Goal: Task Accomplishment & Management: Use online tool/utility

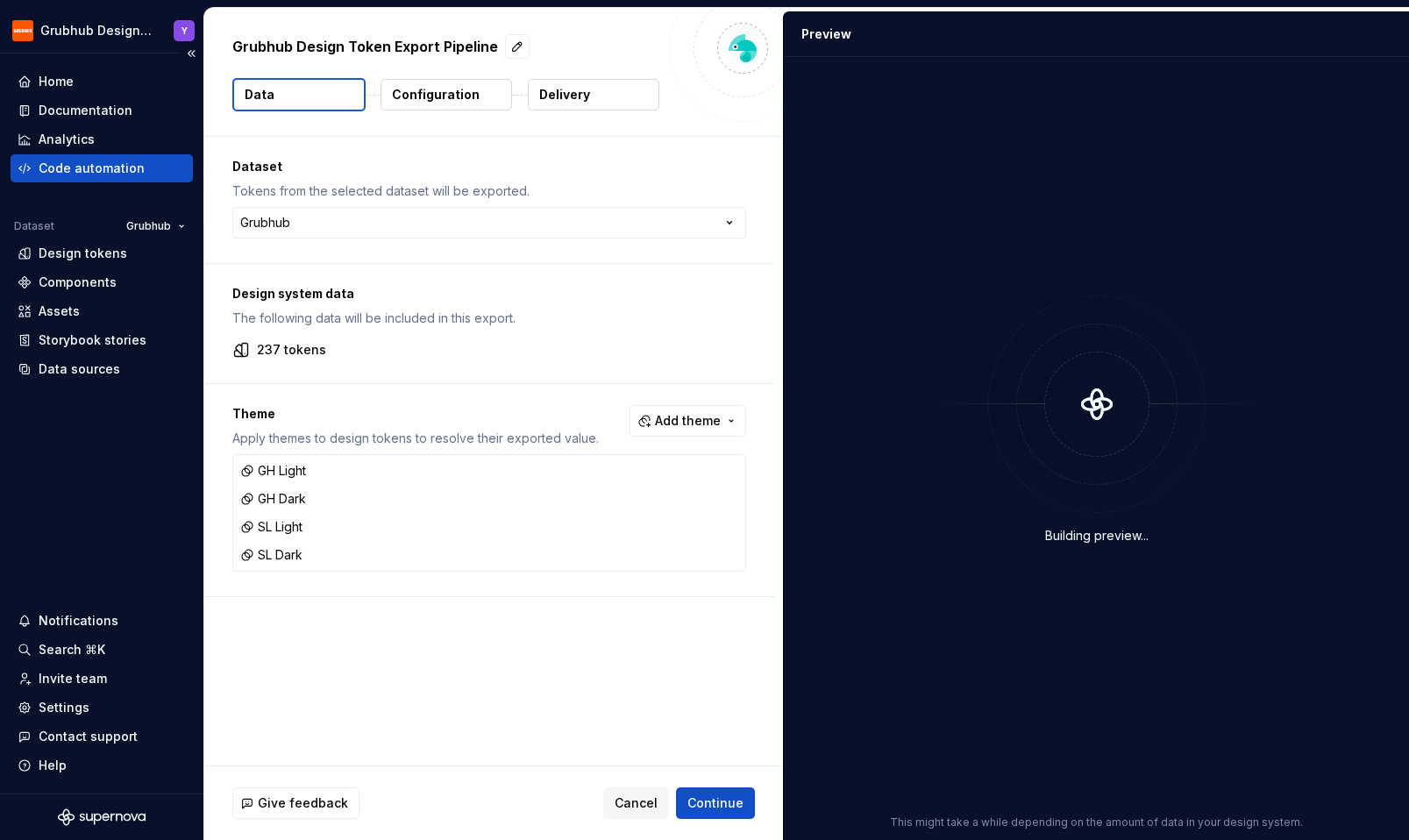
click at [161, 167] on div "Code automation" at bounding box center [102, 168] width 168 height 17
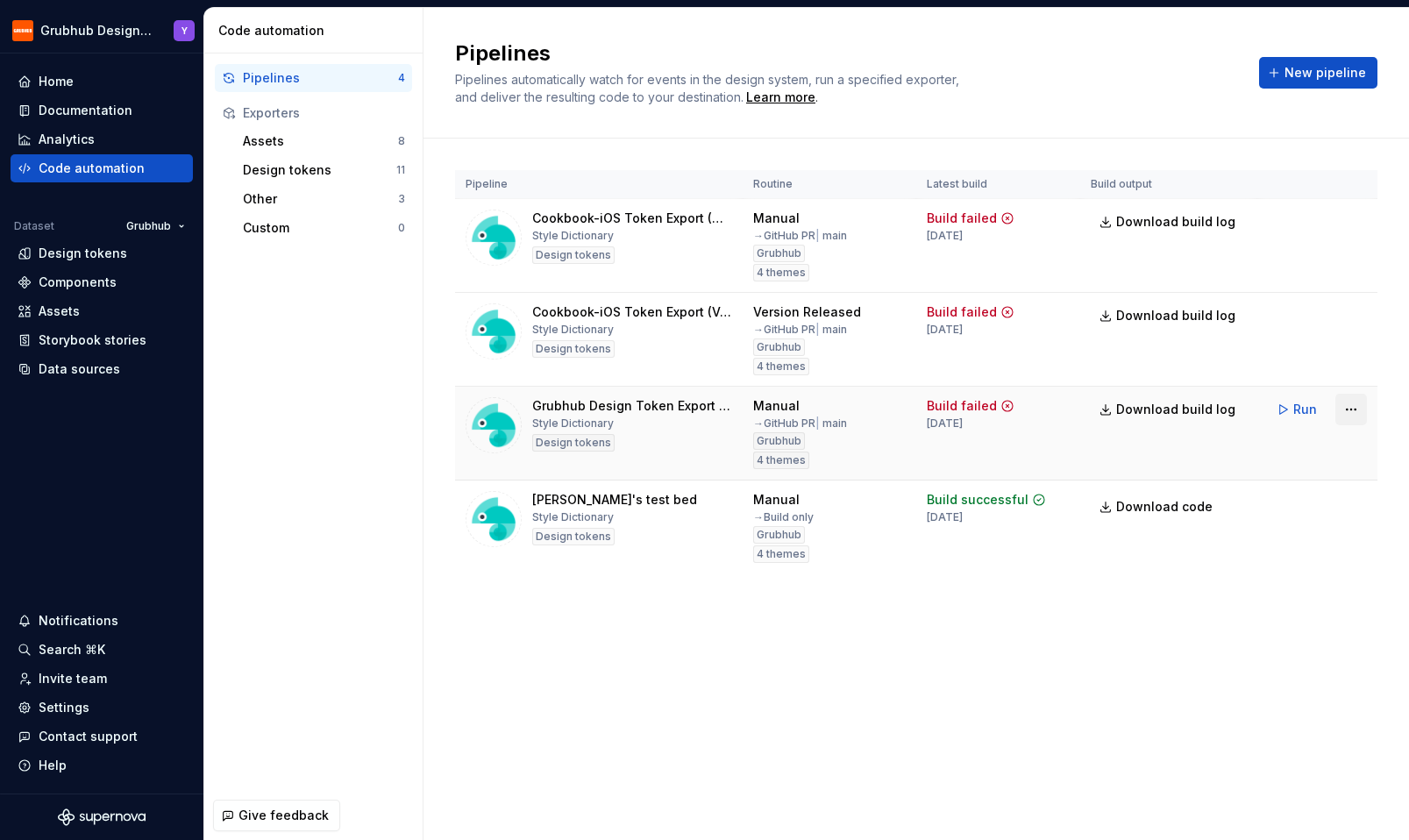
click at [1356, 410] on html "Grubhub Design System Y Home Documentation Analytics Code automation Dataset Gr…" at bounding box center [704, 420] width 1409 height 840
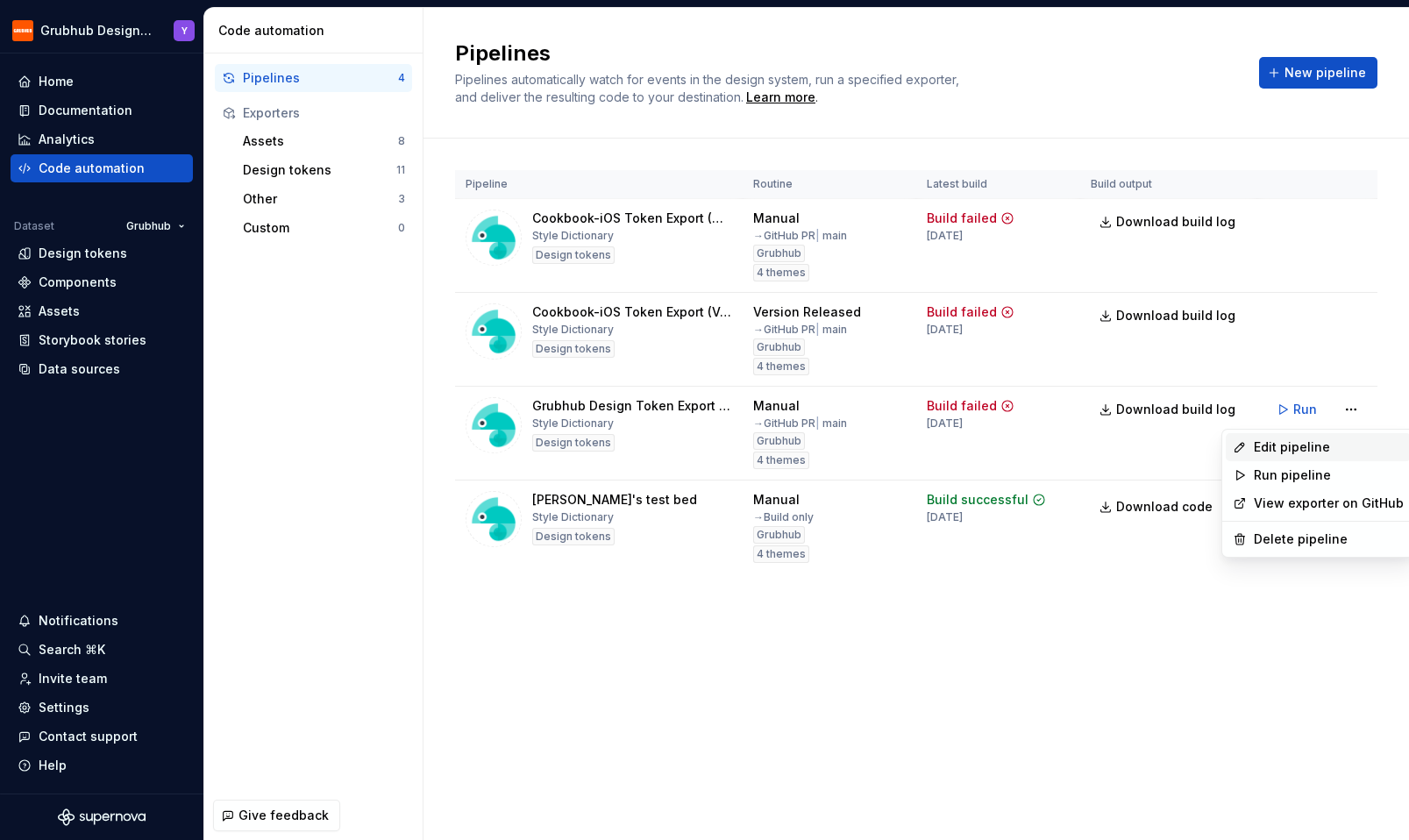
click at [1317, 447] on div "Edit pipeline" at bounding box center [1329, 447] width 150 height 17
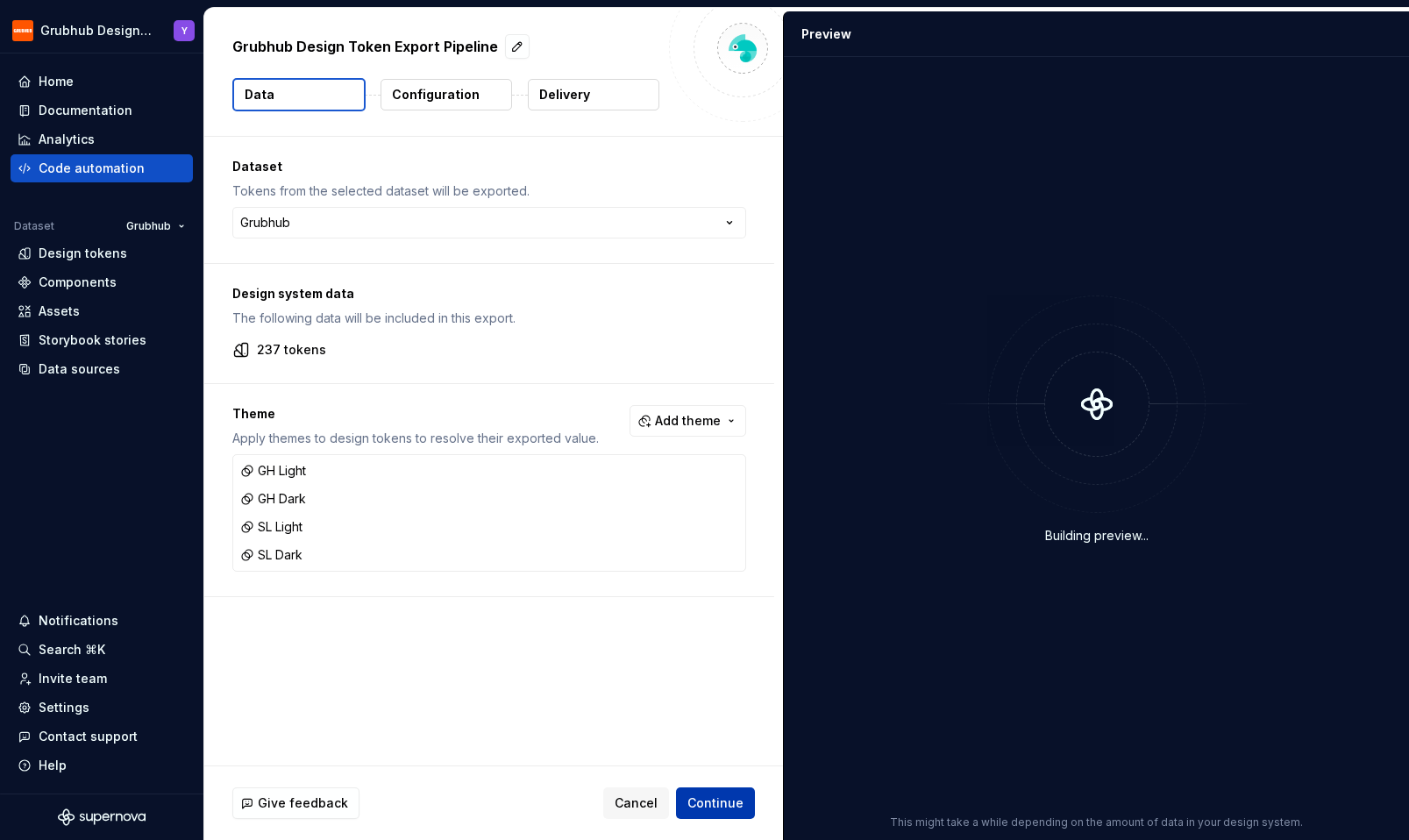
click at [705, 809] on span "Continue" at bounding box center [716, 802] width 56 height 17
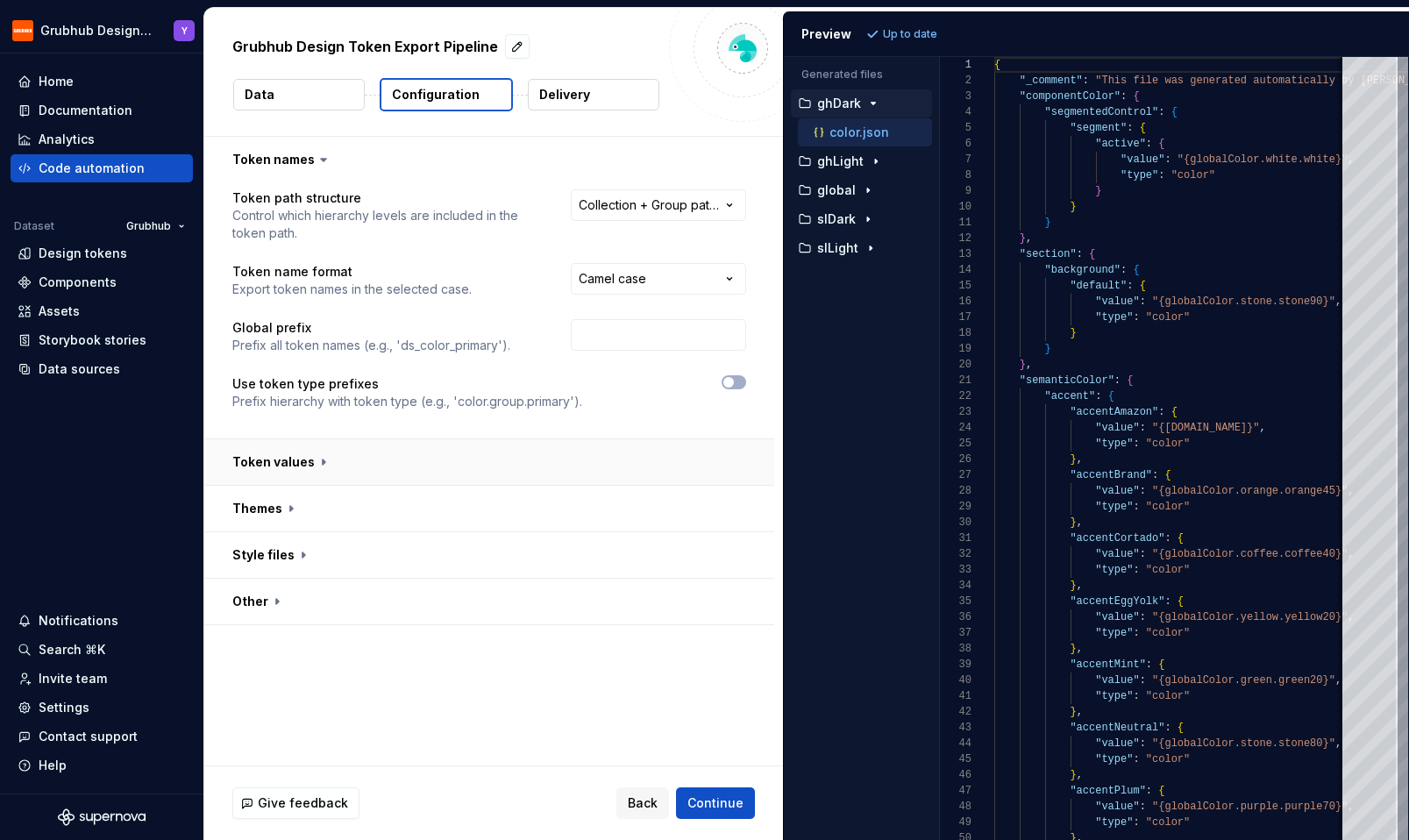
click at [298, 471] on button "button" at bounding box center [488, 461] width 570 height 45
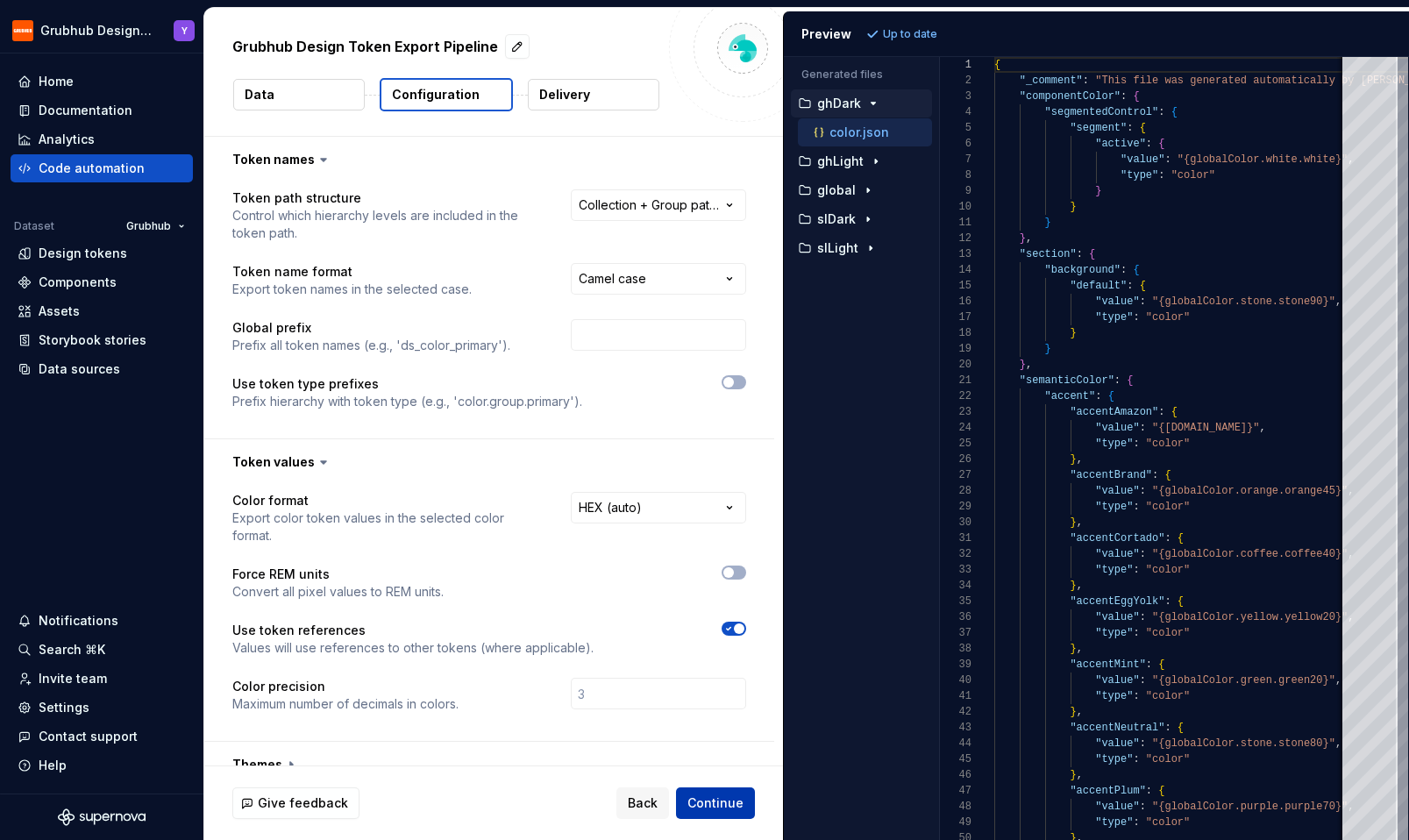
click at [700, 787] on button "Continue" at bounding box center [716, 802] width 79 height 32
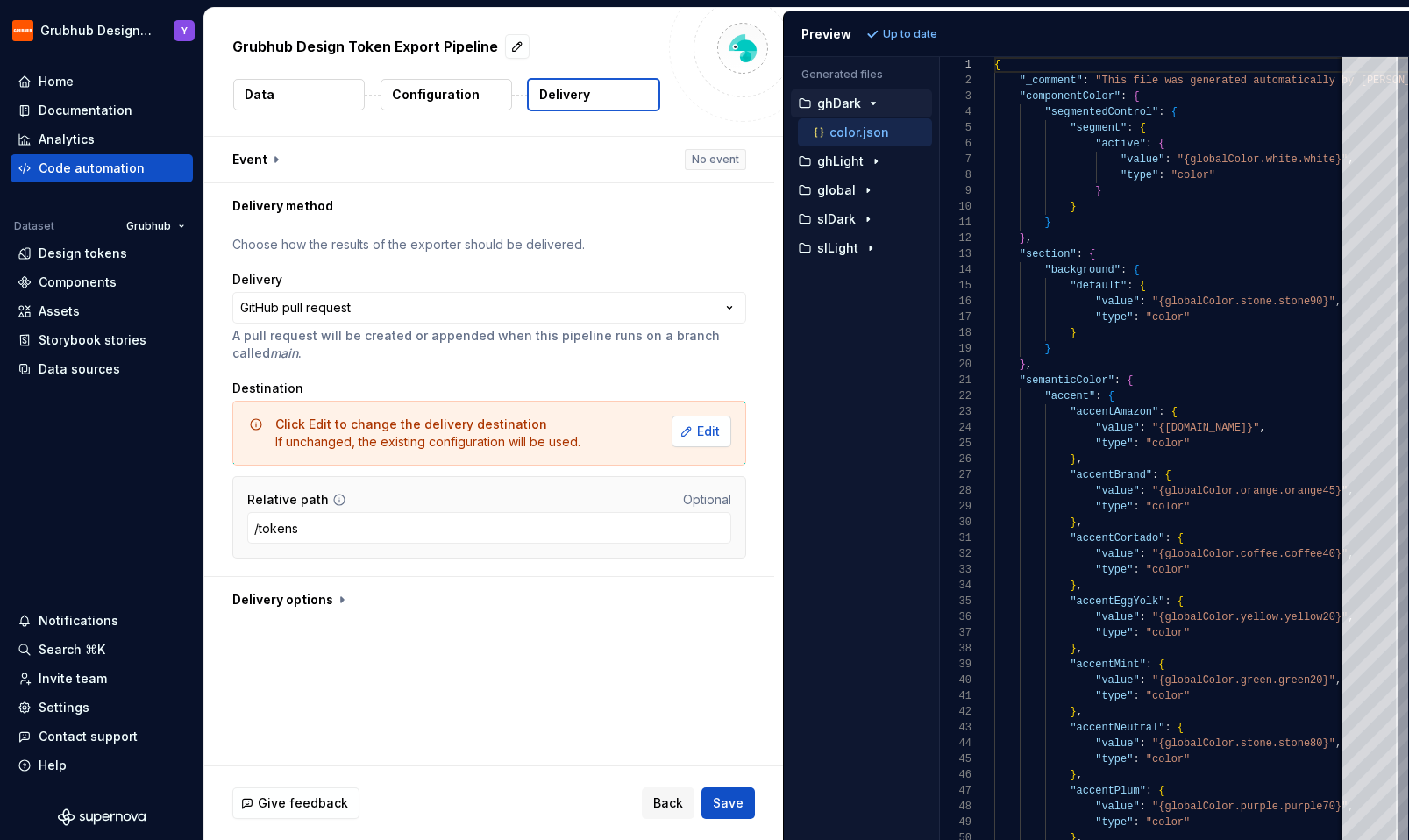
click at [700, 430] on button "Edit" at bounding box center [702, 431] width 60 height 32
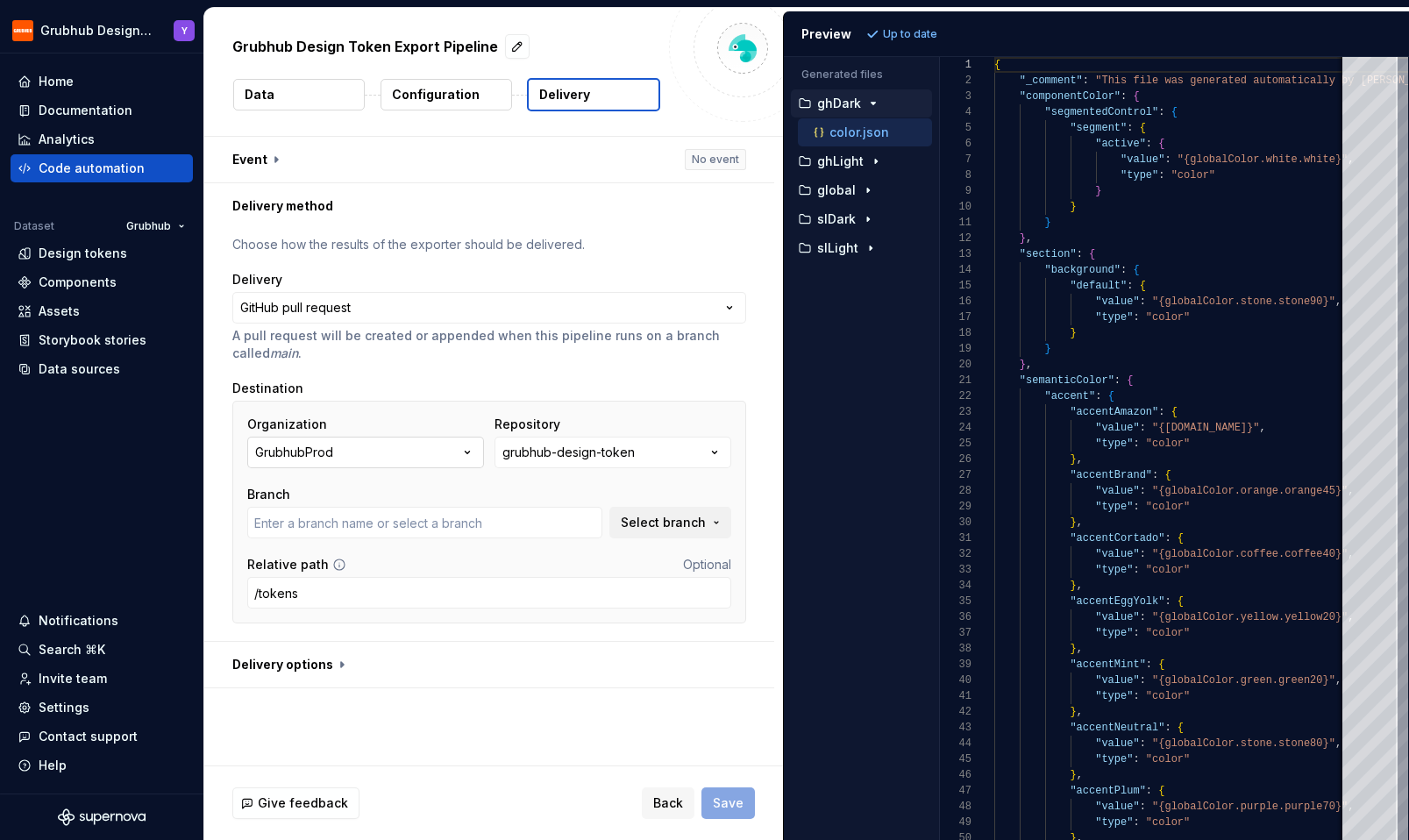
click at [455, 459] on button "GrubhubProd" at bounding box center [366, 452] width 237 height 32
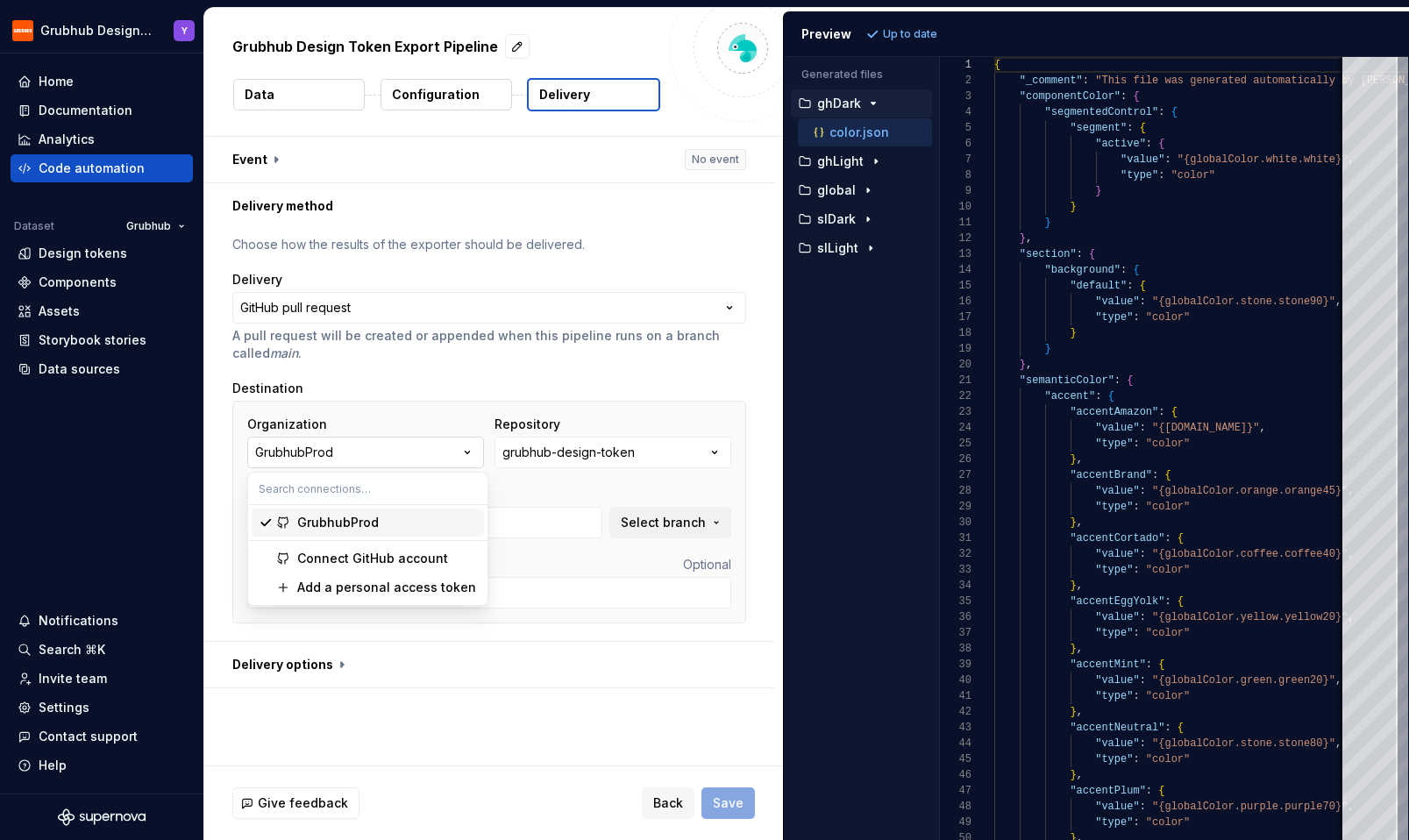
type input "FEPL-3728"
click at [469, 394] on div "Destination" at bounding box center [488, 389] width 514 height 17
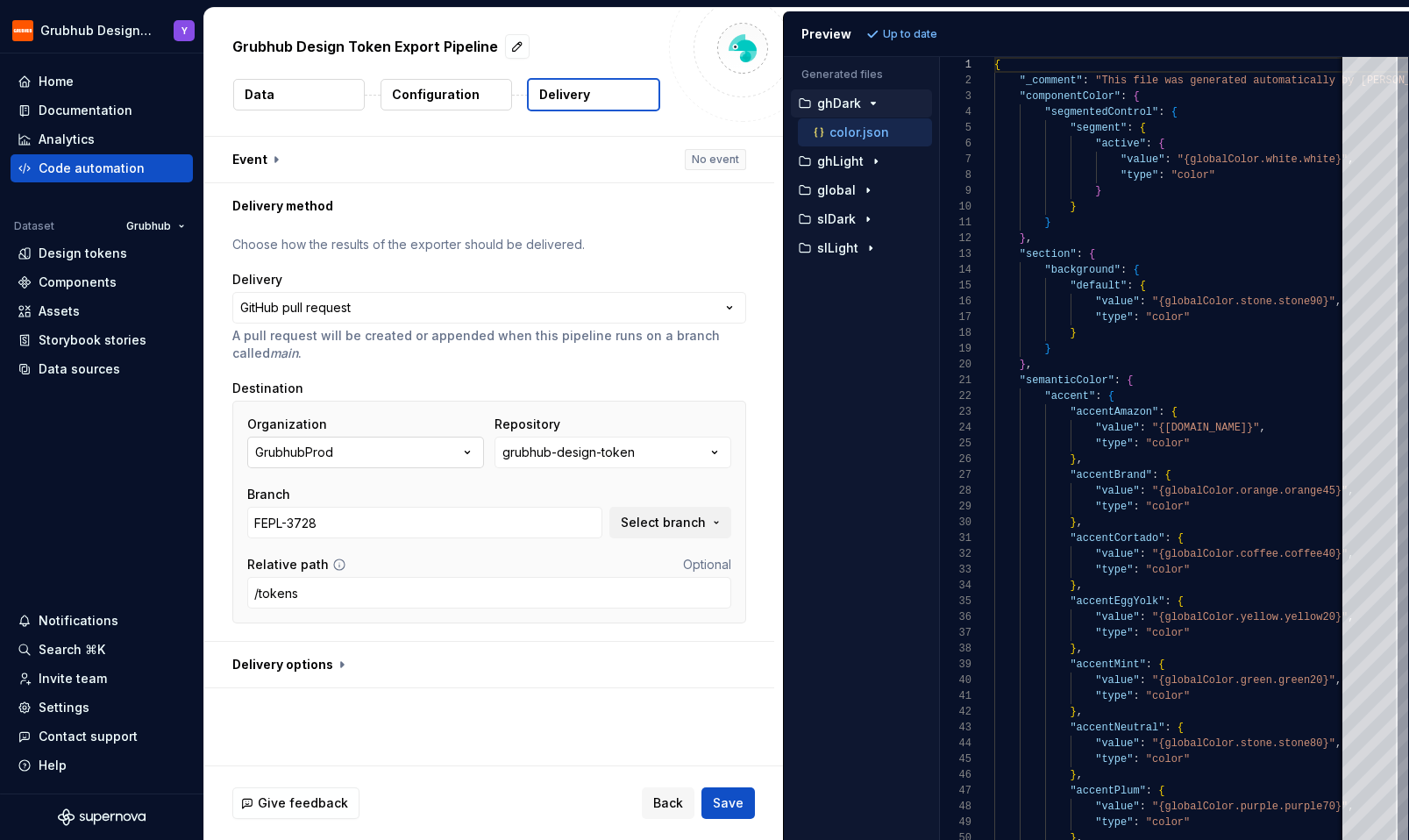
click at [451, 451] on button "GrubhubProd" at bounding box center [366, 452] width 237 height 32
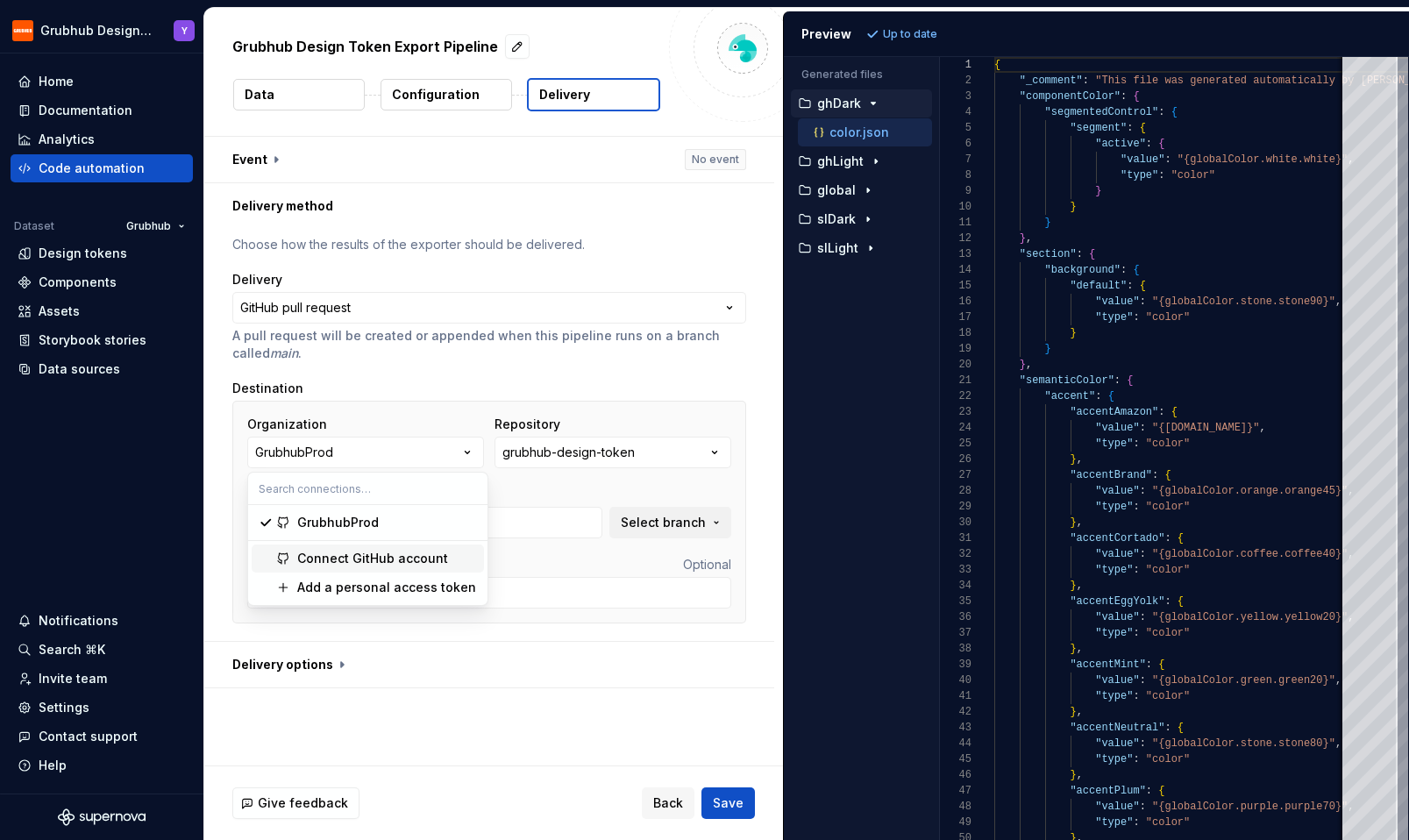
click at [417, 563] on div "Connect GitHub account" at bounding box center [372, 558] width 151 height 17
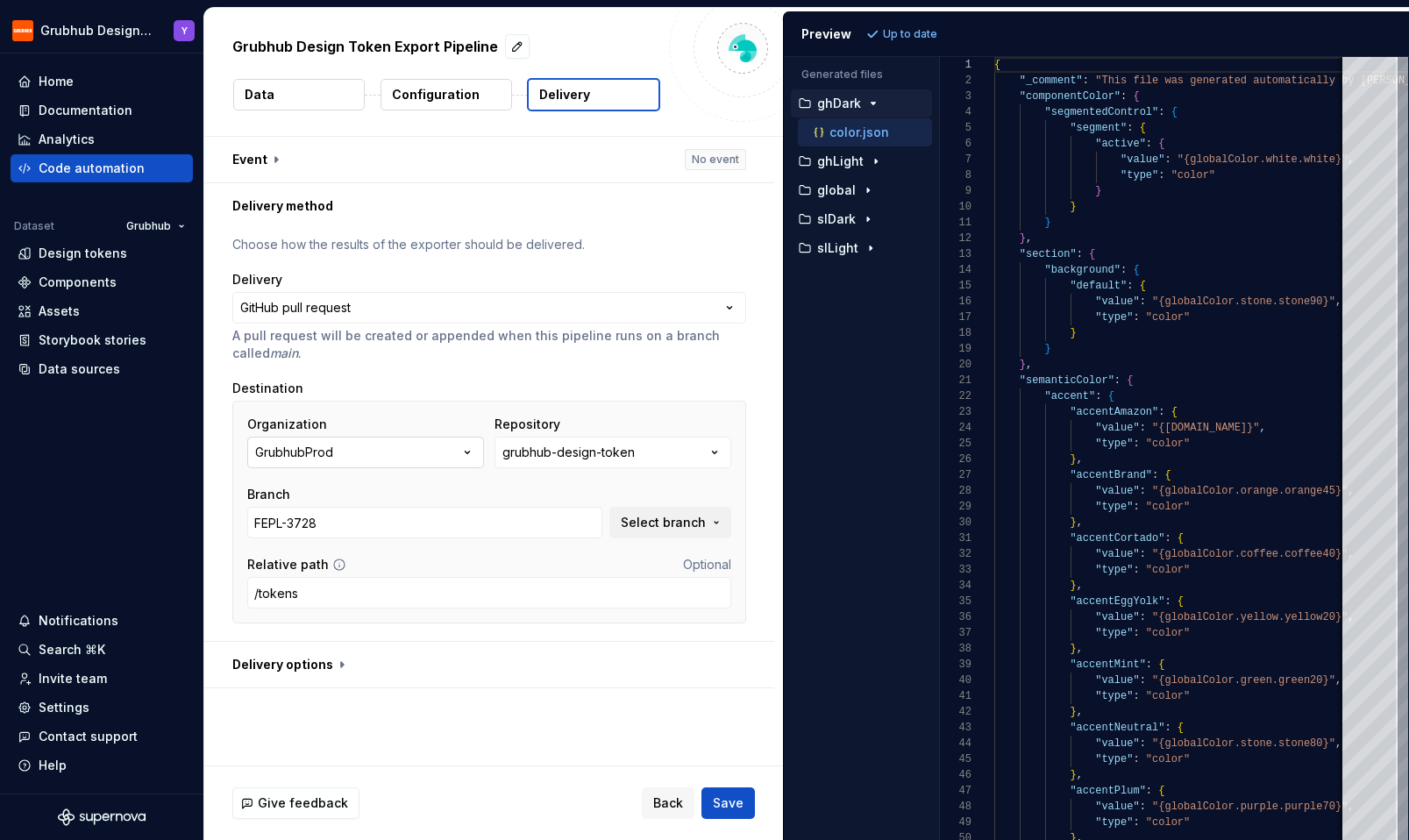
click at [465, 446] on icon "button" at bounding box center [467, 452] width 17 height 17
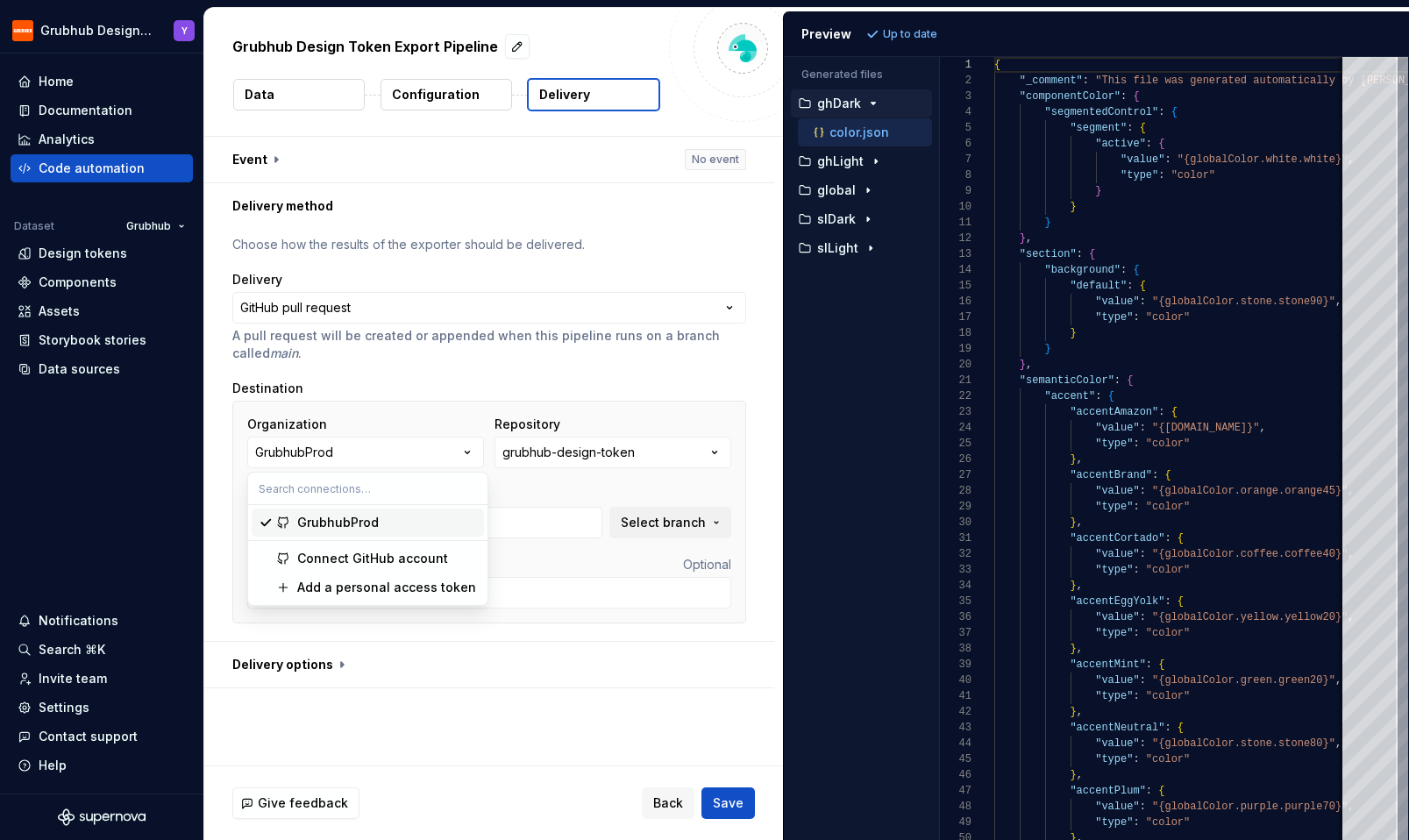
click at [407, 521] on div "GrubhubProd" at bounding box center [387, 522] width 180 height 17
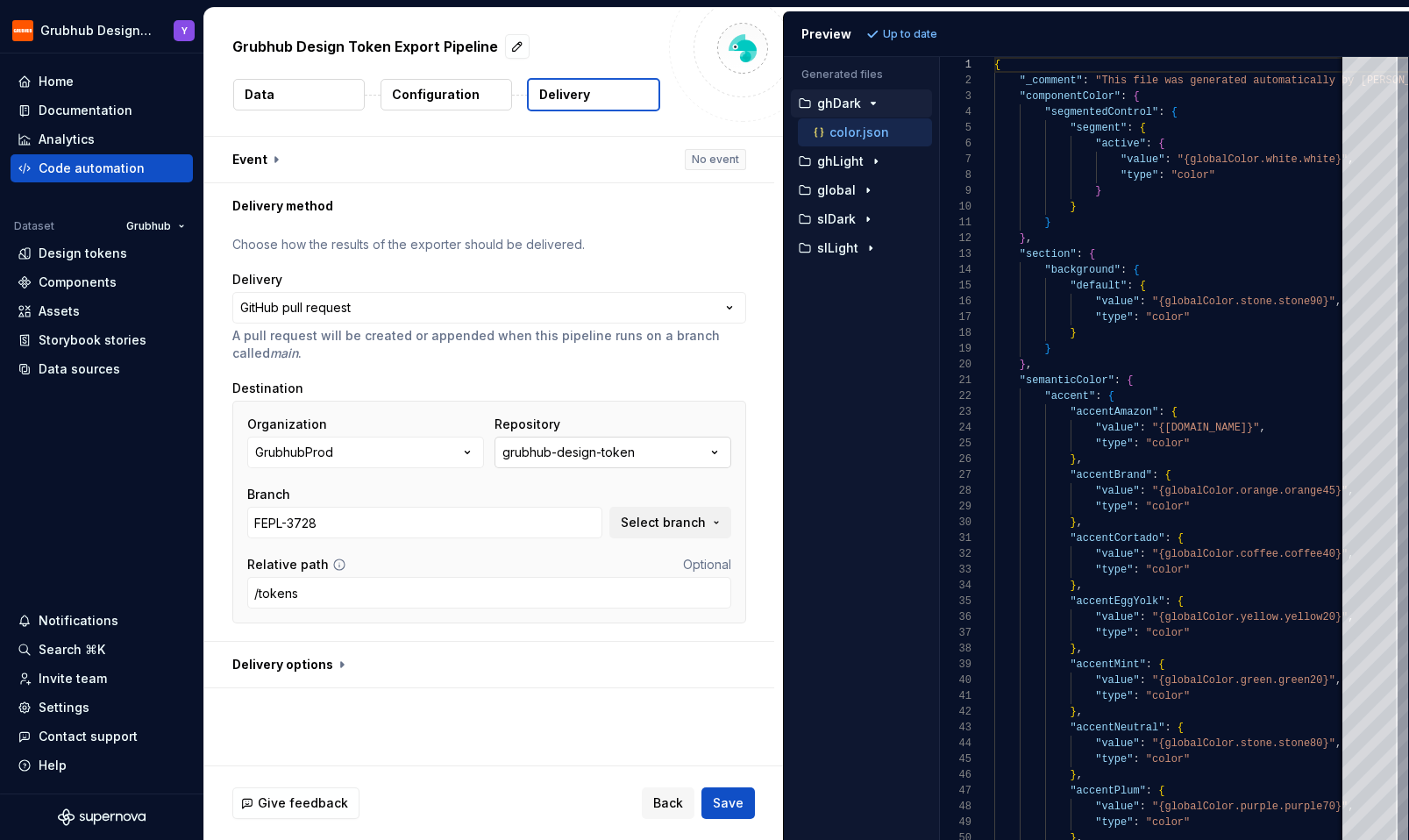
click at [605, 455] on div "grubhub-design-token" at bounding box center [569, 452] width 132 height 17
click at [703, 503] on div "Fetch latest" at bounding box center [731, 488] width 94 height 32
click at [709, 493] on span "Fetch latest" at bounding box center [737, 488] width 61 height 14
click at [675, 368] on div "**********" at bounding box center [488, 435] width 514 height 398
click at [691, 524] on span "Select branch" at bounding box center [663, 522] width 85 height 17
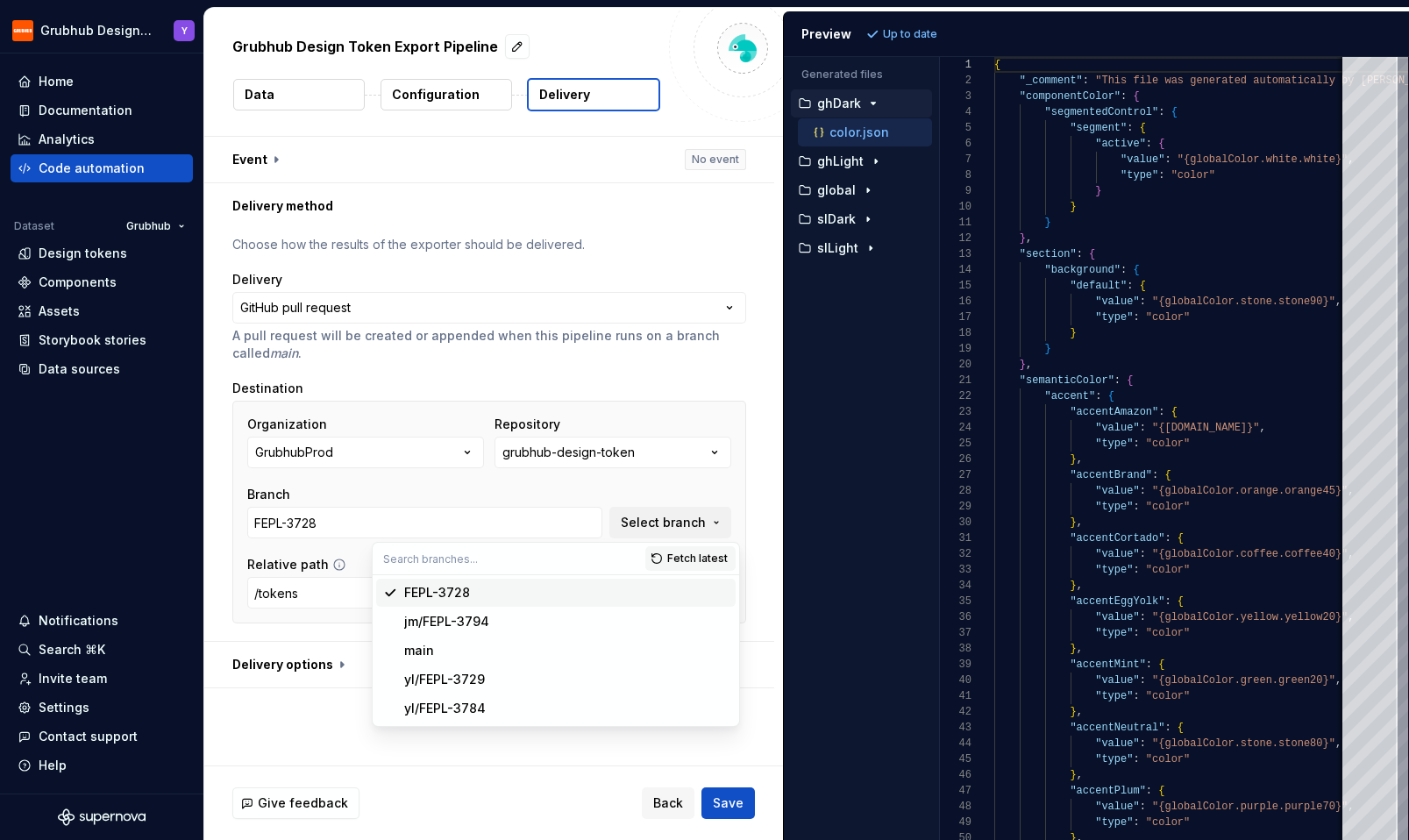
click at [447, 478] on div "Organization GrubhubProd Repository grubhub-design-token Branch FEPL-3728 Selec…" at bounding box center [489, 477] width 484 height 123
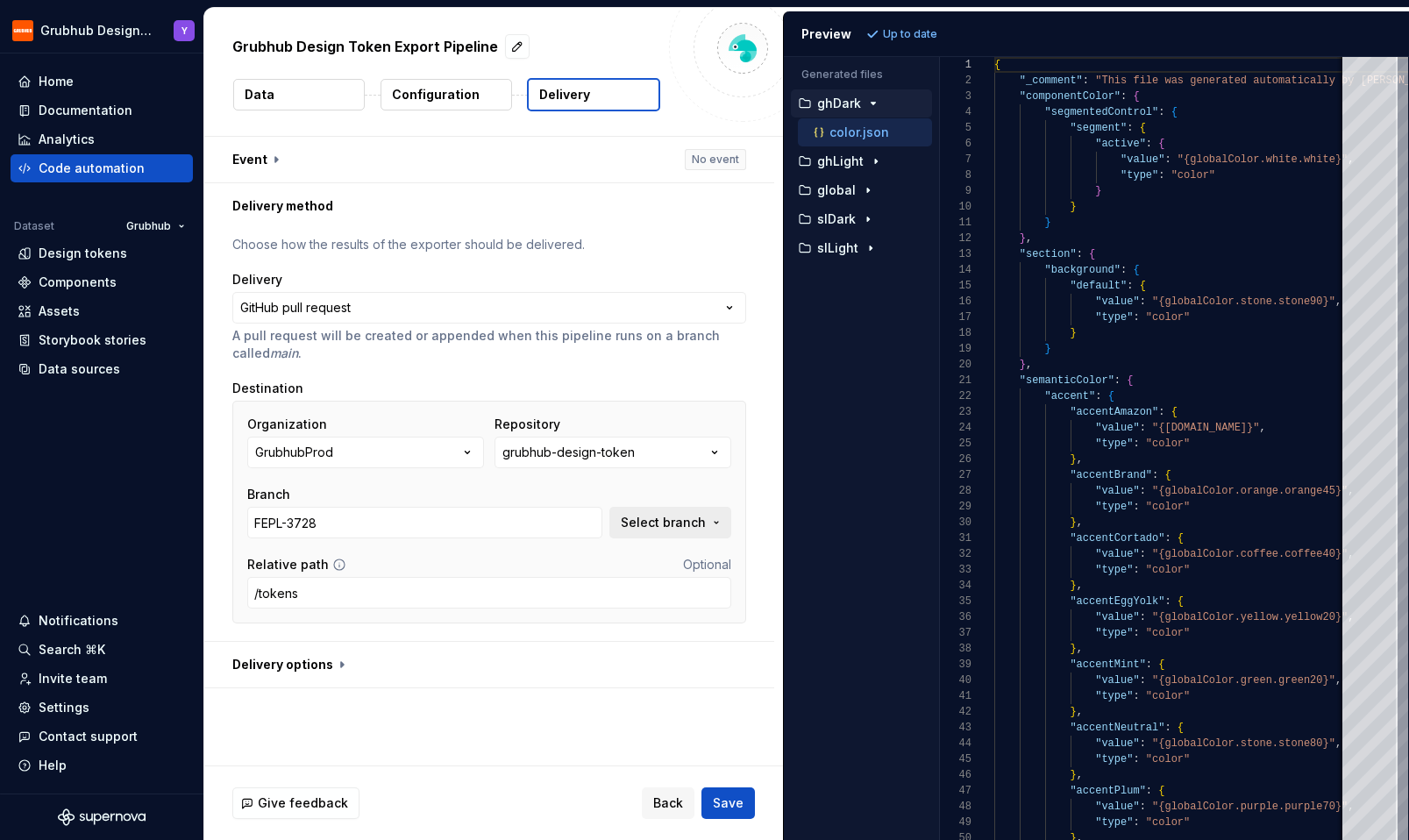
click at [648, 535] on button "Select branch" at bounding box center [670, 522] width 122 height 32
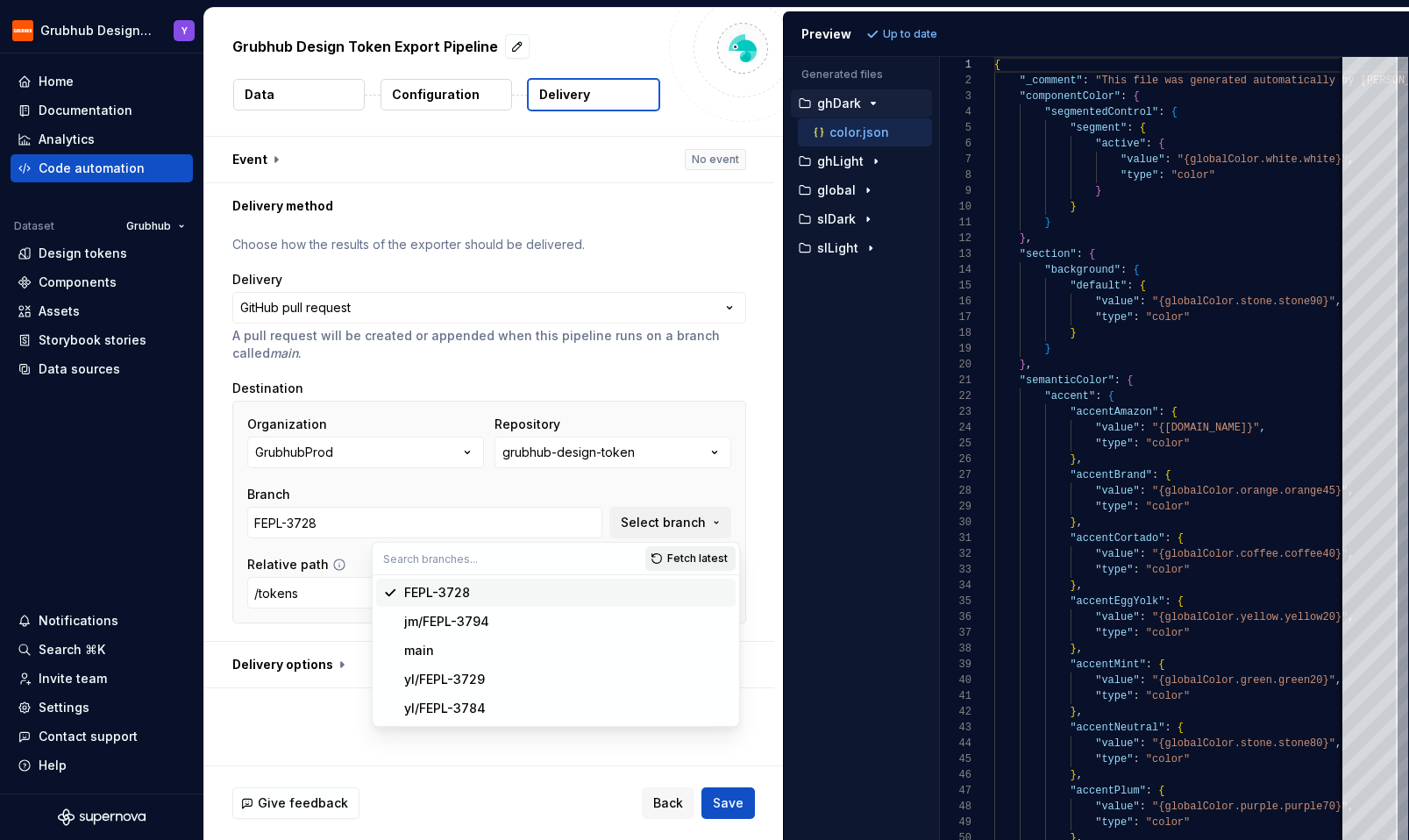
click at [684, 551] on span "Fetch latest" at bounding box center [697, 558] width 61 height 14
click at [454, 456] on button "GrubhubProd" at bounding box center [366, 452] width 237 height 32
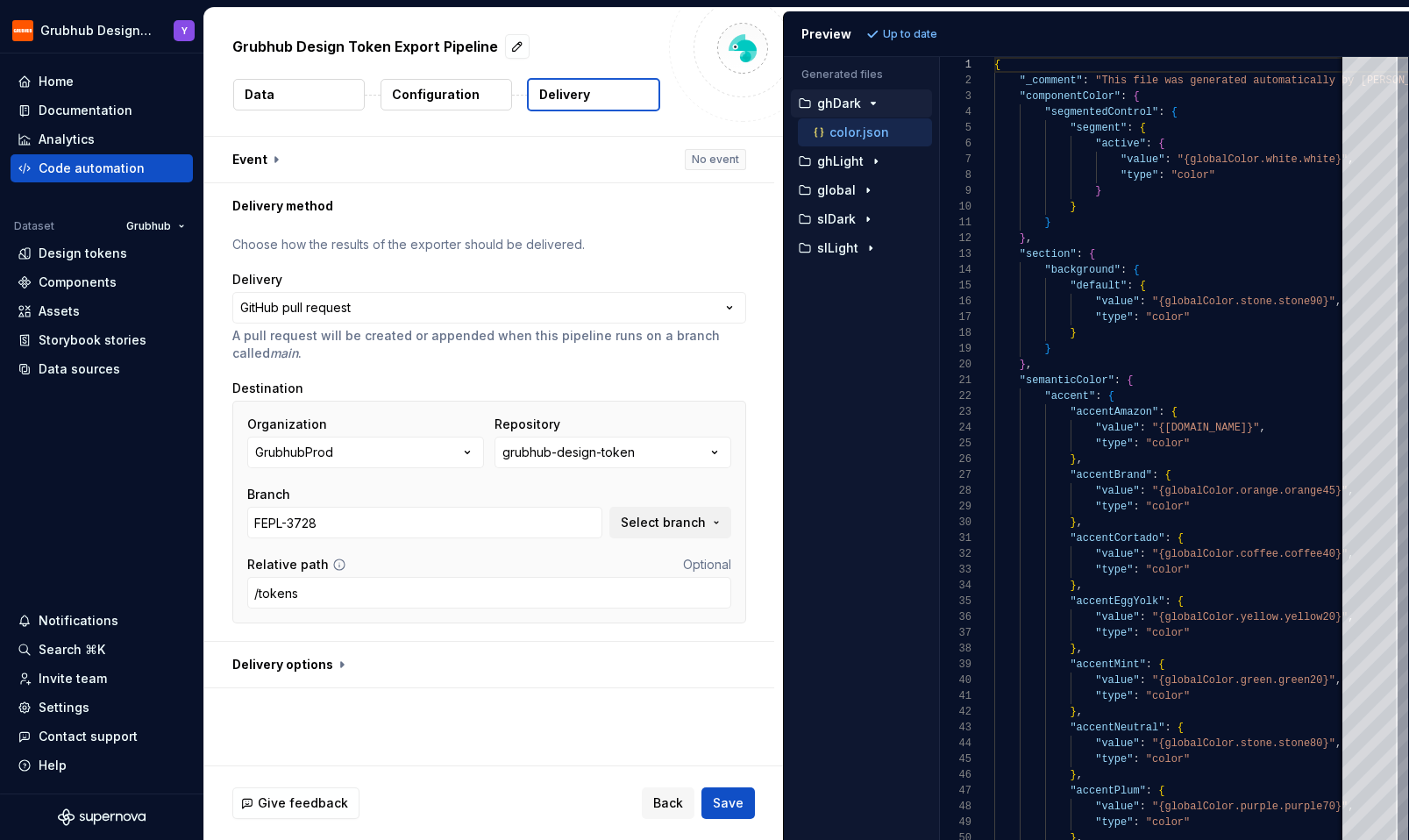
click at [549, 490] on div "Branch" at bounding box center [425, 494] width 355 height 17
click at [347, 594] on input "/tokens" at bounding box center [489, 593] width 484 height 32
click at [513, 542] on div "Organization GrubhubProd Repository grubhub-design-token Branch FEPL-3728 Selec…" at bounding box center [489, 511] width 484 height 192
click at [672, 817] on button "Back" at bounding box center [668, 802] width 52 height 32
